Goal: Entertainment & Leisure: Consume media (video, audio)

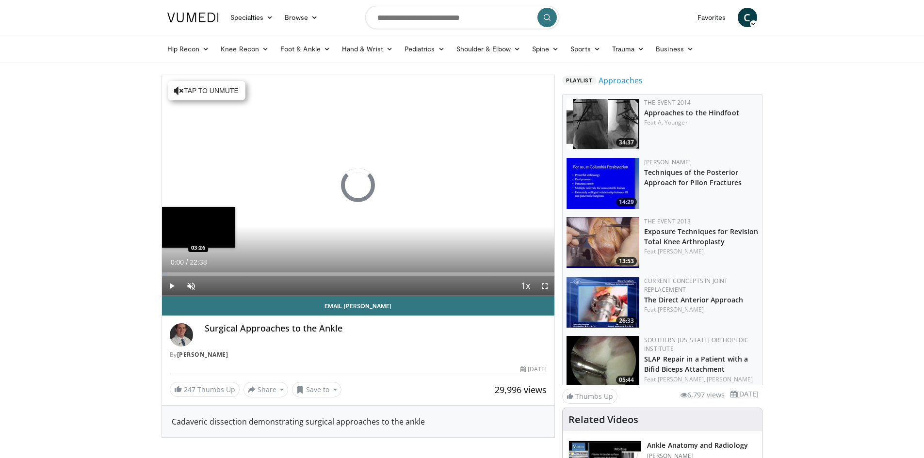
click at [221, 268] on div "Loaded : 1.47% 00:00 03:26" at bounding box center [358, 271] width 393 height 9
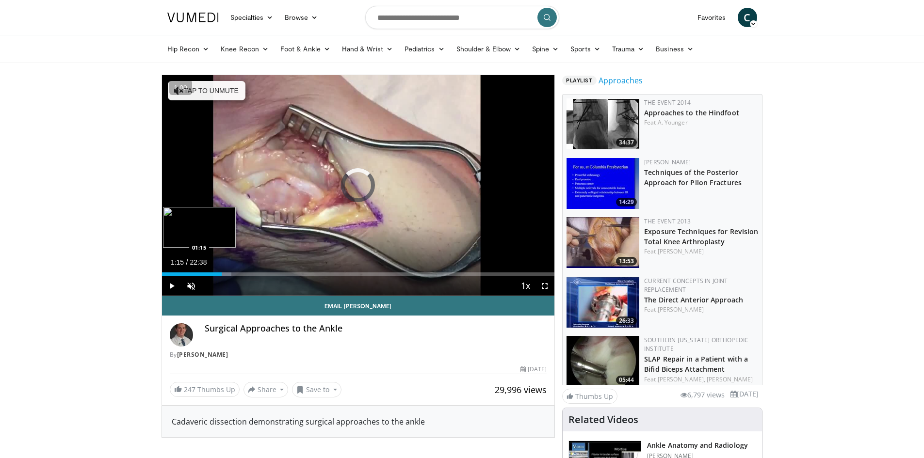
click at [183, 273] on div "03:27" at bounding box center [192, 275] width 60 height 4
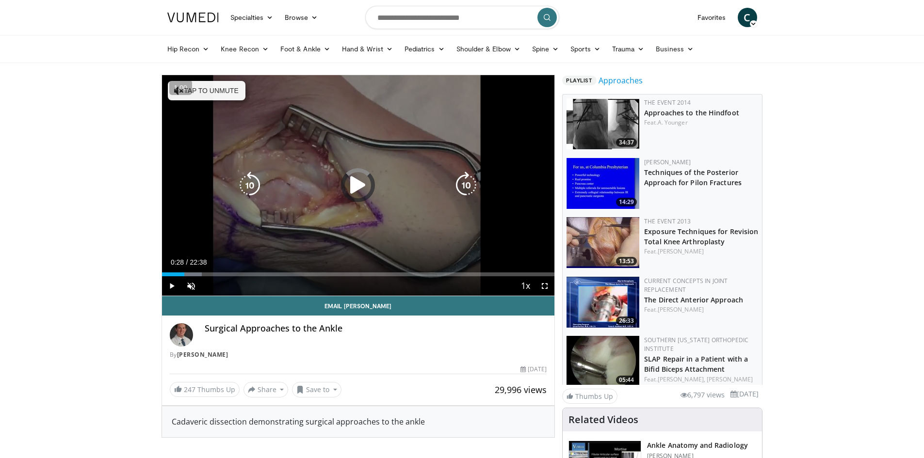
click at [170, 274] on div "01:17" at bounding box center [173, 275] width 22 height 4
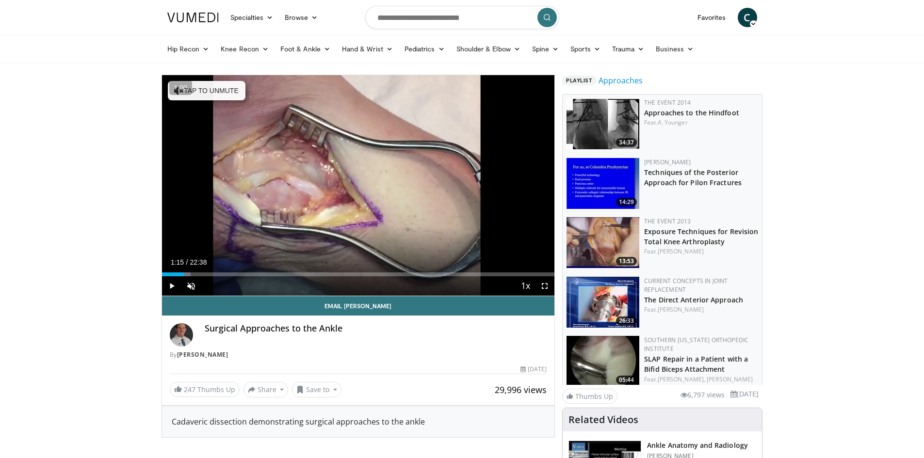
click at [183, 273] on div "Loaded : 7.30% 01:15 01:15" at bounding box center [358, 275] width 393 height 4
click at [248, 273] on div "Loaded : 10.22% 05:00 05:00" at bounding box center [358, 275] width 393 height 4
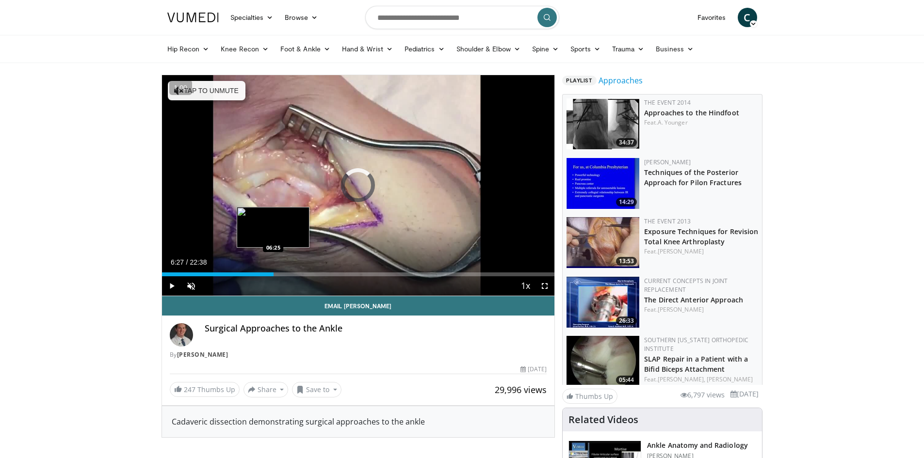
click at [274, 274] on div "Loaded : 0.00% 06:27 06:25" at bounding box center [358, 275] width 393 height 4
click at [245, 274] on div "06:32" at bounding box center [218, 275] width 113 height 4
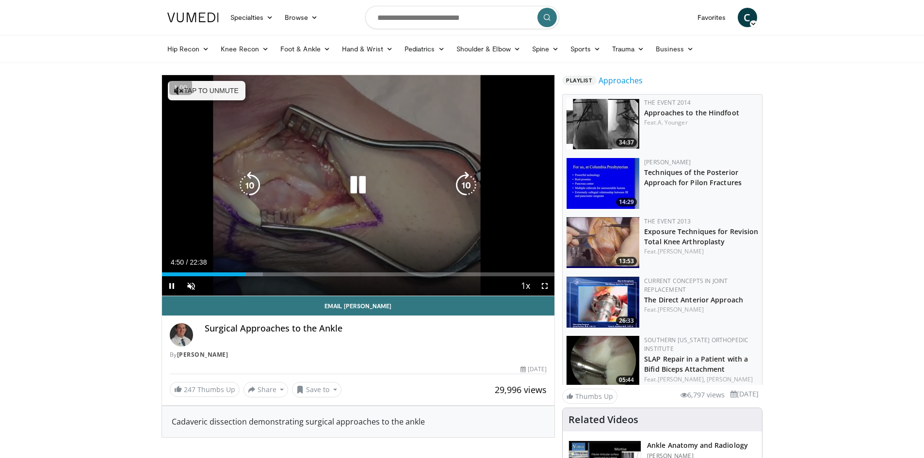
click at [222, 92] on button "Tap to unmute" at bounding box center [207, 90] width 78 height 19
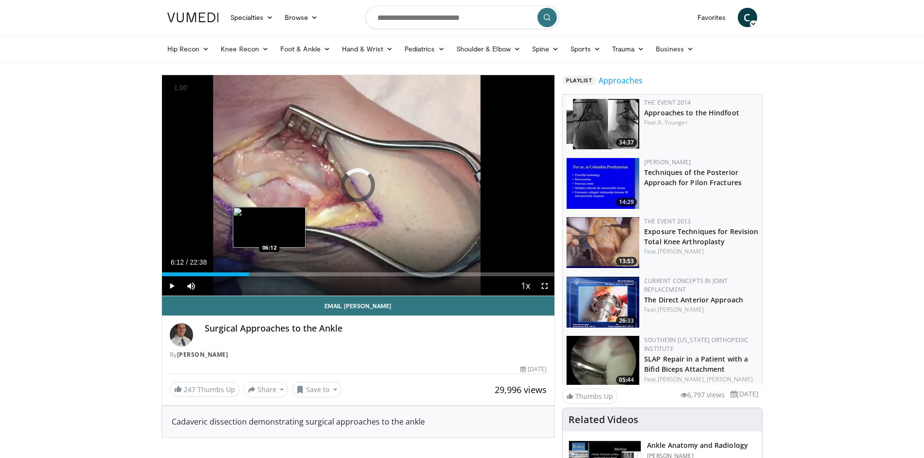
click at [269, 273] on div "Loaded : 0.00% 05:01 06:12" at bounding box center [358, 275] width 393 height 4
click at [308, 271] on div "Loaded : 32.14% 06:14 08:28" at bounding box center [358, 271] width 393 height 9
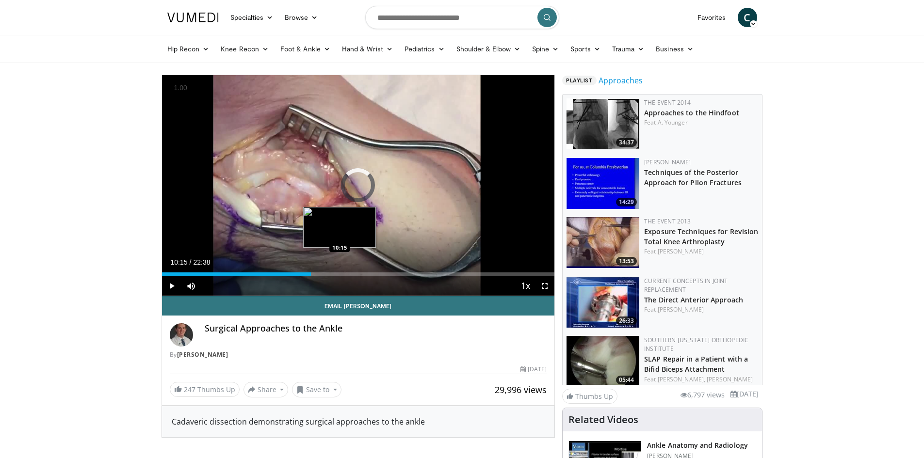
click at [340, 270] on div "Loaded : 0.00% 08:35 10:15" at bounding box center [358, 271] width 393 height 9
click at [334, 273] on div "09:56" at bounding box center [248, 275] width 173 height 4
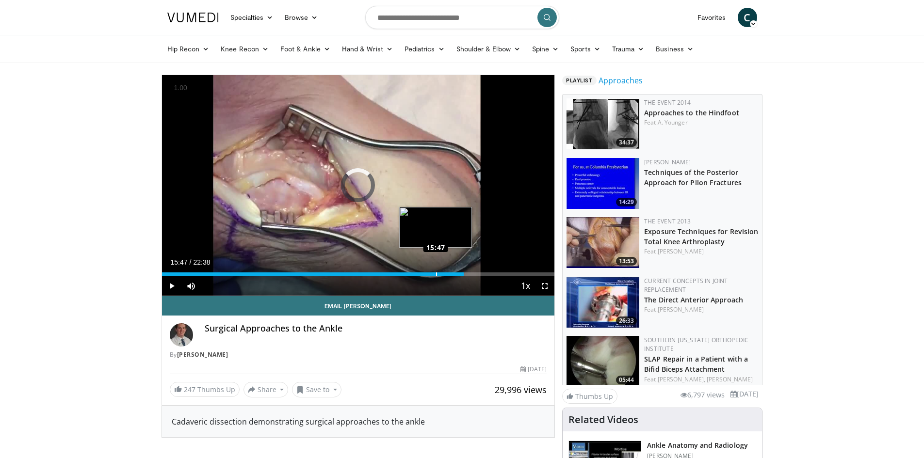
click at [436, 274] on div "Loaded : 0.00% 15:47 15:47" at bounding box center [358, 275] width 393 height 4
click at [449, 274] on div "Progress Bar" at bounding box center [444, 275] width 20 height 4
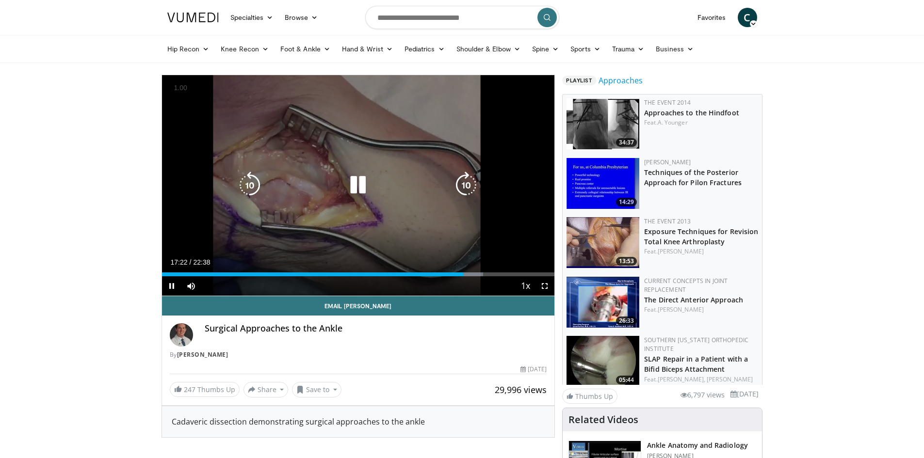
click at [246, 185] on icon "Video Player" at bounding box center [249, 185] width 27 height 27
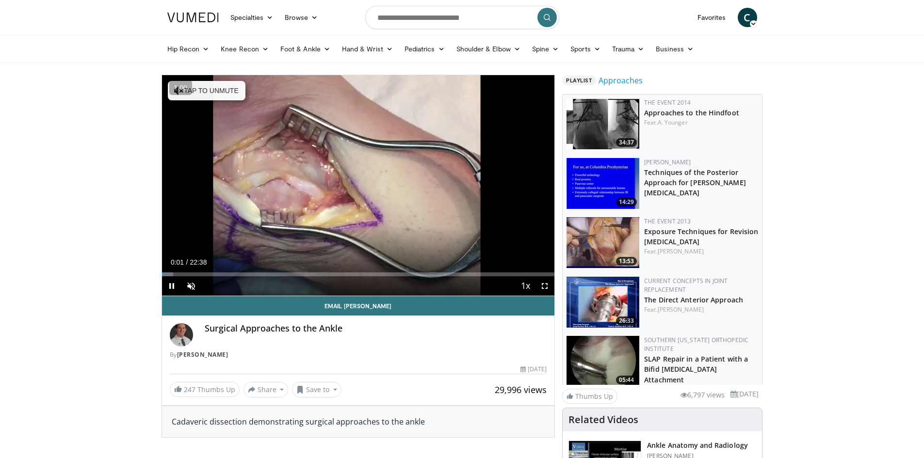
click at [485, 294] on div "Current Time 0:01 / Duration 22:38 Pause Skip Backward Skip Forward Unmute Load…" at bounding box center [358, 285] width 393 height 19
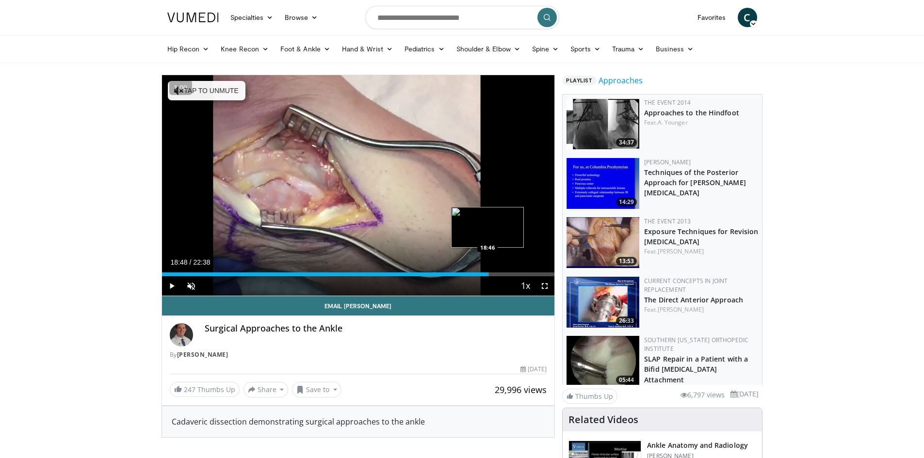
click at [488, 268] on div "Loaded : 83.29% 18:48 18:46" at bounding box center [358, 271] width 393 height 9
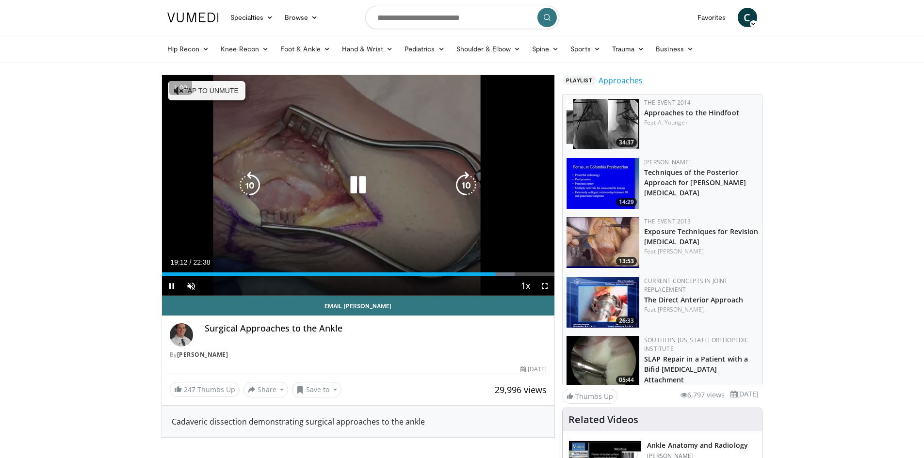
click at [206, 92] on button "Tap to unmute" at bounding box center [207, 90] width 78 height 19
click at [236, 190] on icon "Video Player" at bounding box center [249, 185] width 27 height 27
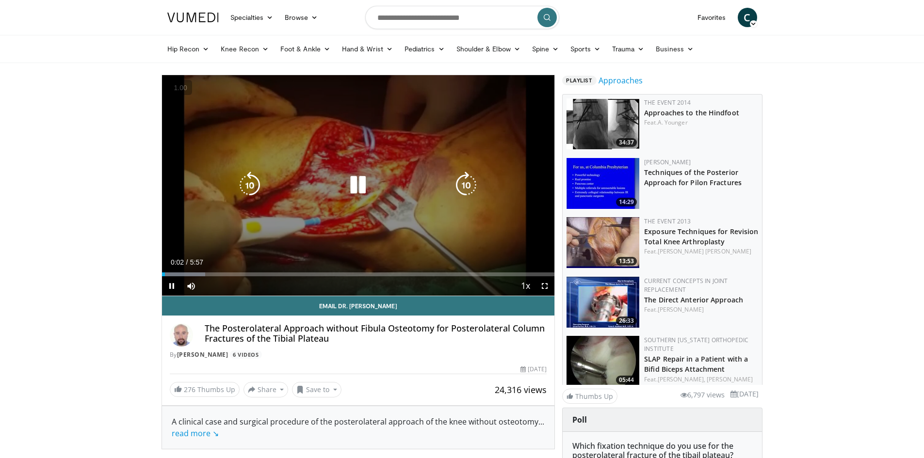
click at [348, 180] on icon "Video Player" at bounding box center [357, 185] width 27 height 27
